Goal: Task Accomplishment & Management: Use online tool/utility

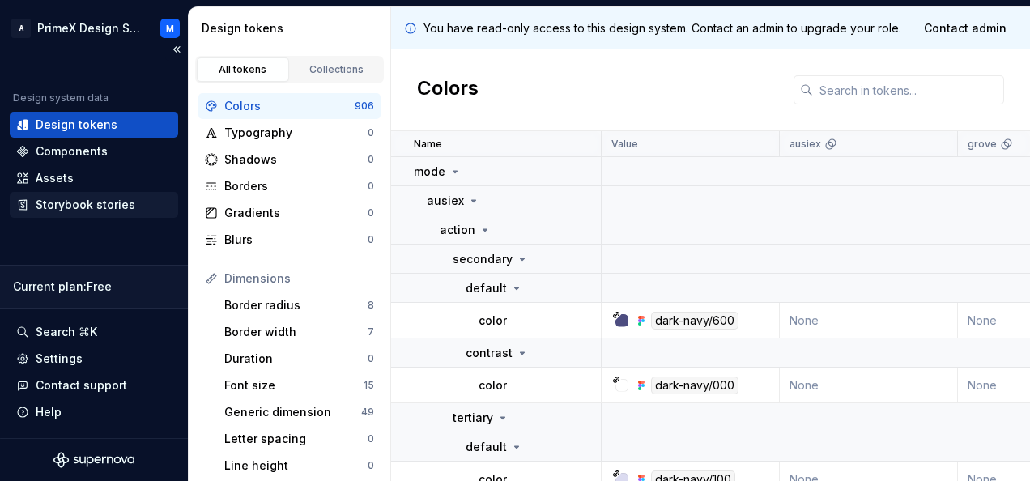
click at [69, 205] on div "Storybook stories" at bounding box center [86, 205] width 100 height 16
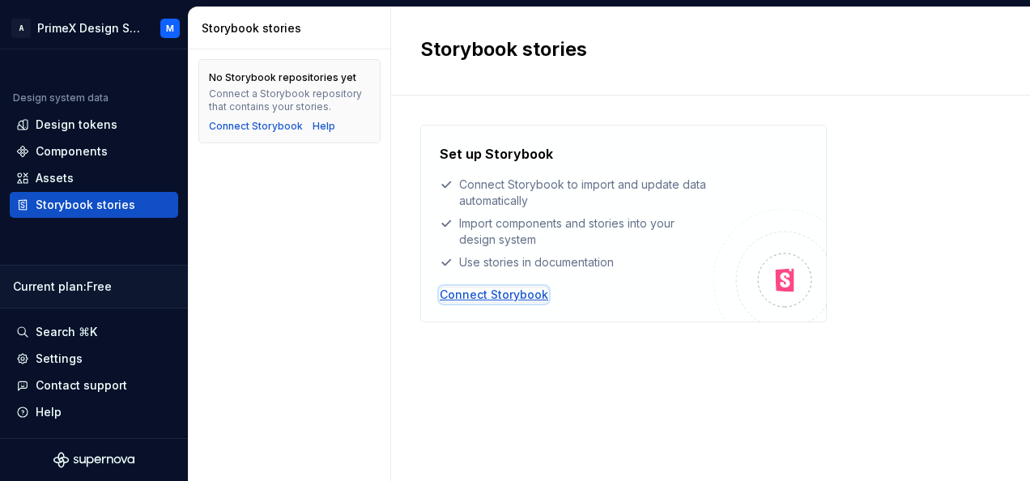
click at [513, 298] on div "Connect Storybook" at bounding box center [494, 295] width 108 height 16
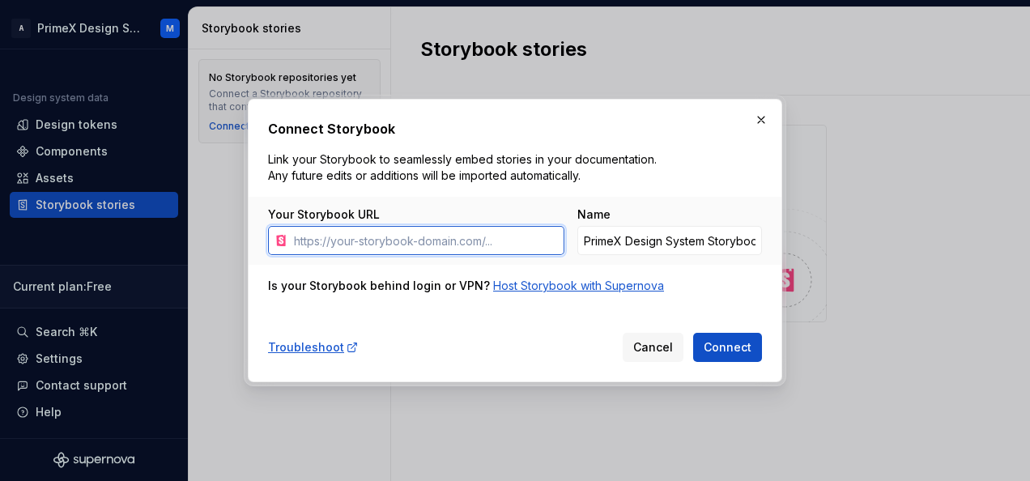
paste input "[URL][DOMAIN_NAME]"
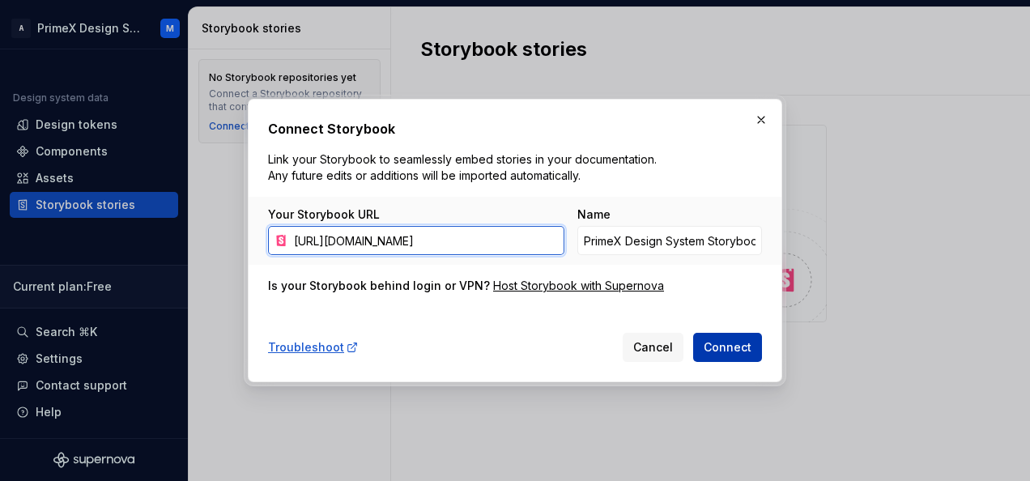
type input "[URL][DOMAIN_NAME]"
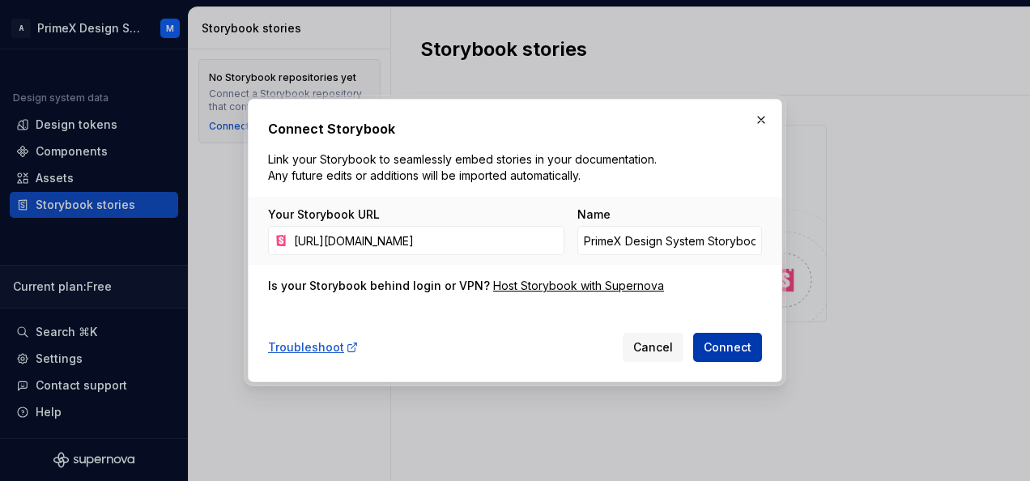
click at [738, 354] on span "Connect" at bounding box center [727, 347] width 48 height 16
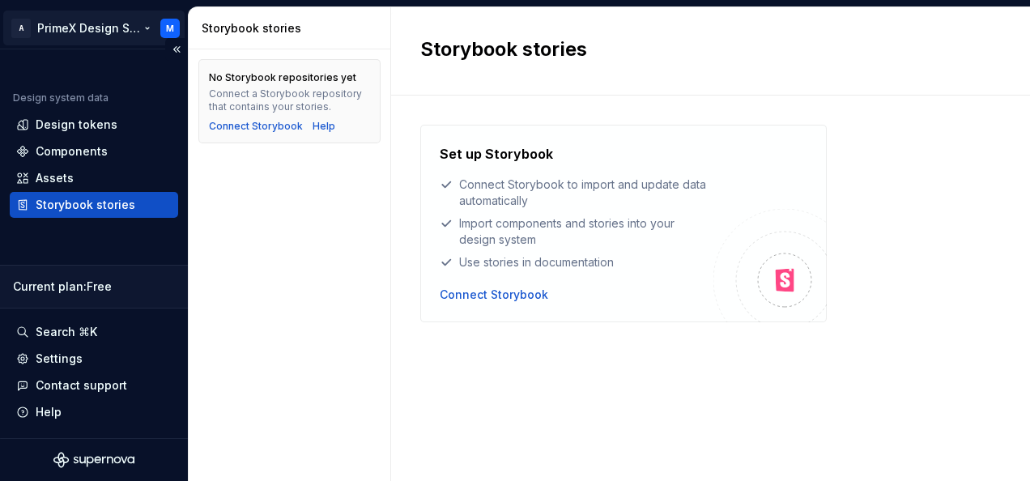
click at [163, 25] on html "A PrimeX Design System M Design system data Design tokens Components Assets Sto…" at bounding box center [515, 240] width 1030 height 481
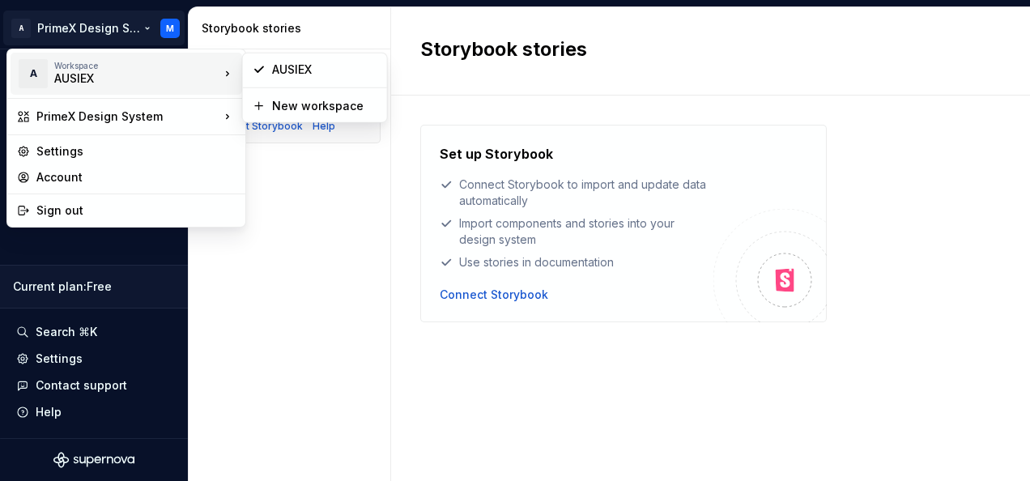
click at [159, 57] on div "A Workspace AUSIEX" at bounding box center [118, 74] width 202 height 42
click at [176, 89] on div "A Workspace AUSIEX" at bounding box center [118, 74] width 202 height 42
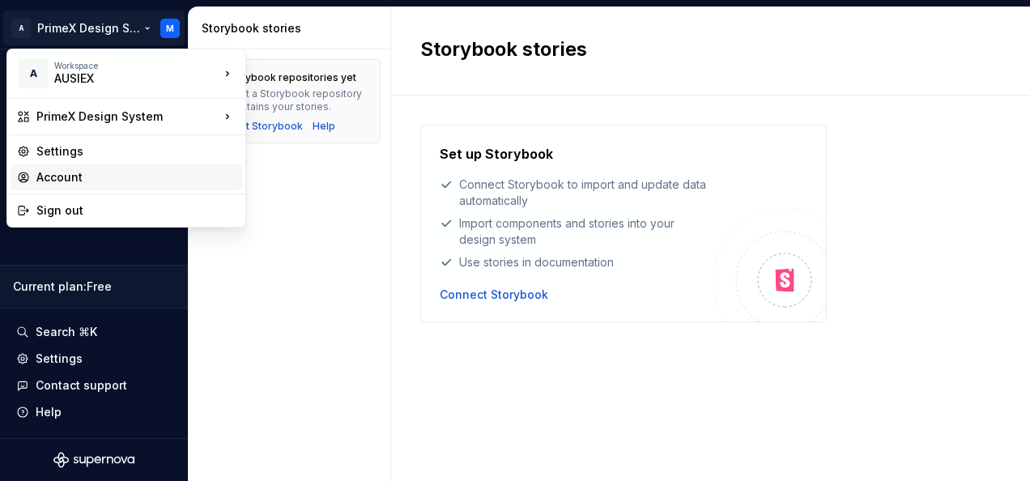
click at [91, 178] on div "Account" at bounding box center [135, 177] width 199 height 16
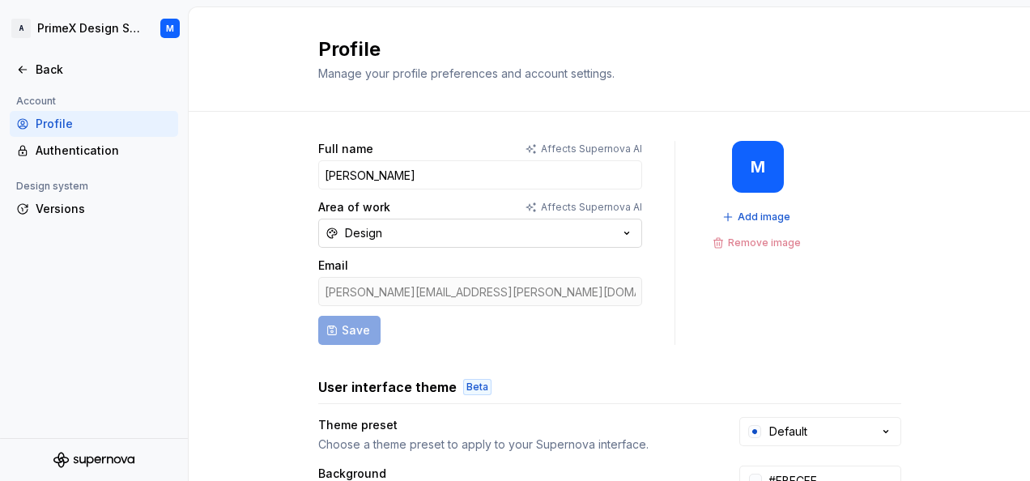
click at [618, 232] on icon "button" at bounding box center [626, 233] width 16 height 16
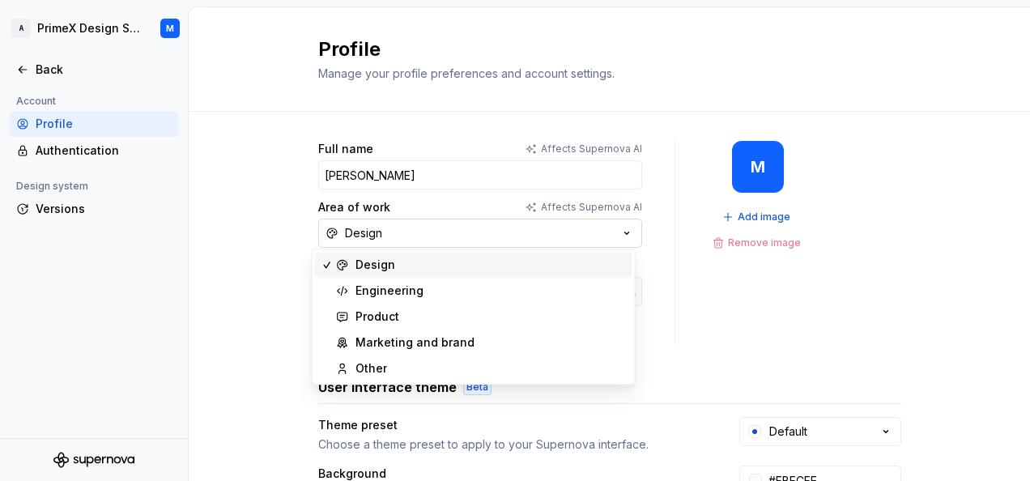
click at [618, 232] on icon "button" at bounding box center [626, 233] width 16 height 16
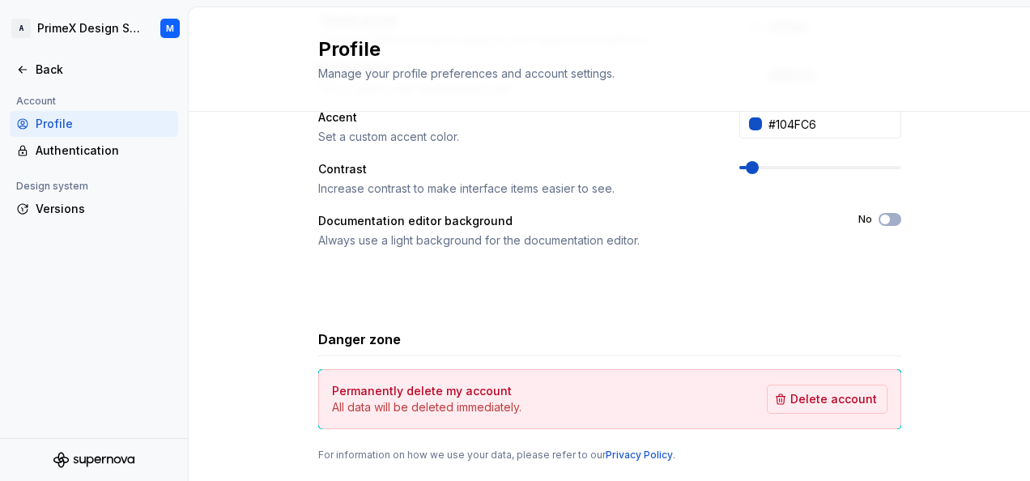
scroll to position [162, 0]
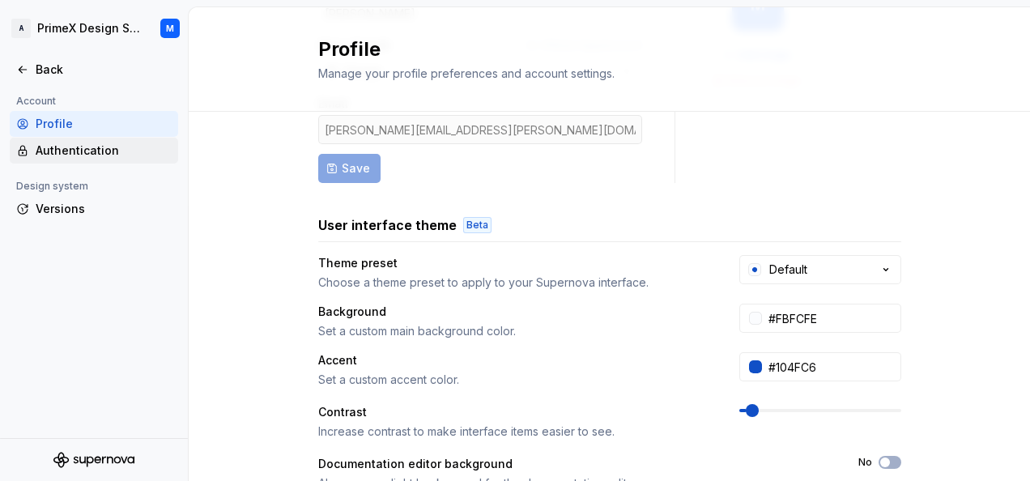
click at [113, 138] on div "Authentication" at bounding box center [94, 151] width 168 height 26
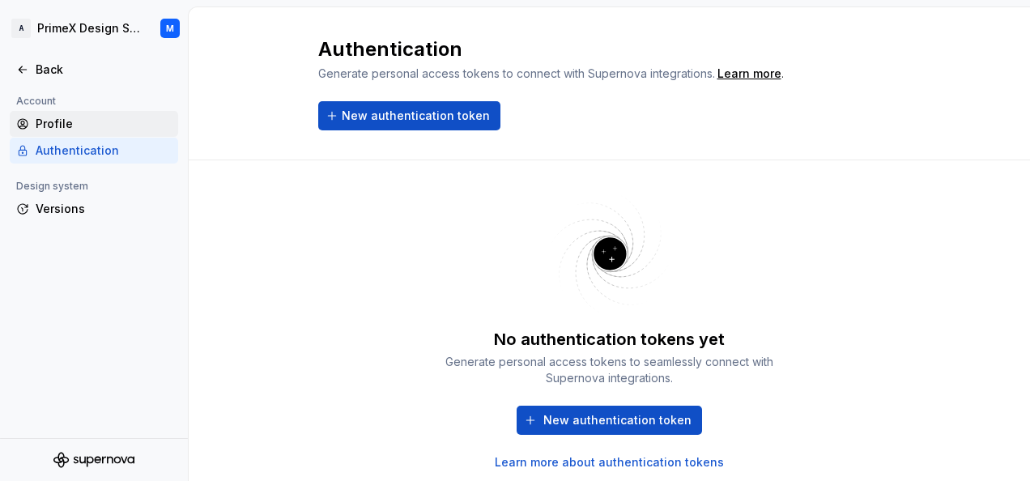
click at [112, 130] on div "Profile" at bounding box center [104, 124] width 136 height 16
